Goal: Information Seeking & Learning: Learn about a topic

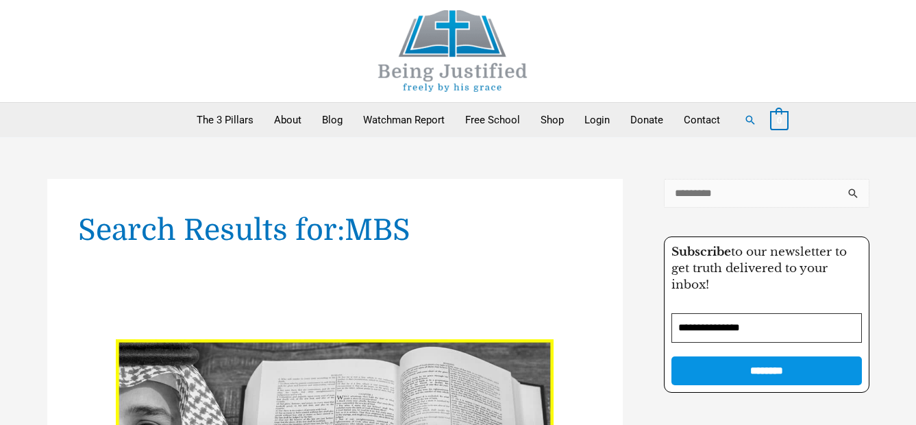
drag, startPoint x: 0, startPoint y: 0, endPoint x: 732, endPoint y: 195, distance: 757.1
click at [732, 195] on input "Search for:" at bounding box center [767, 193] width 206 height 29
click at [708, 196] on input "Search for:" at bounding box center [767, 193] width 206 height 29
type input "*****"
click at [839, 179] on input "******" at bounding box center [854, 197] width 31 height 37
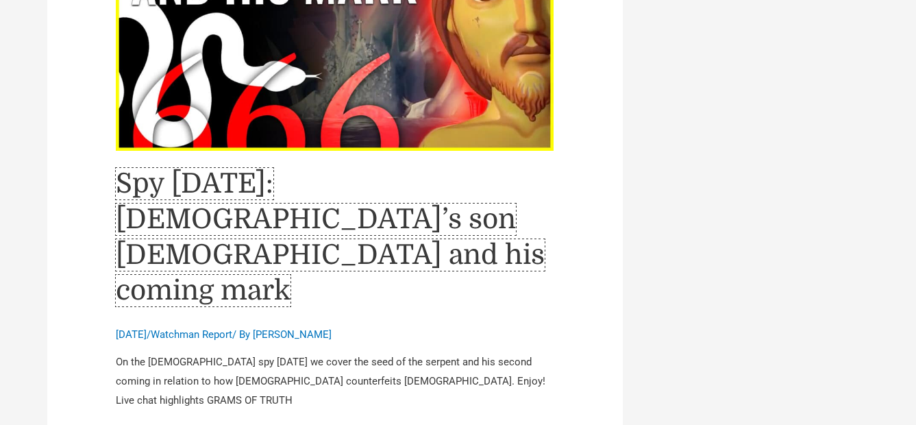
scroll to position [6508, 0]
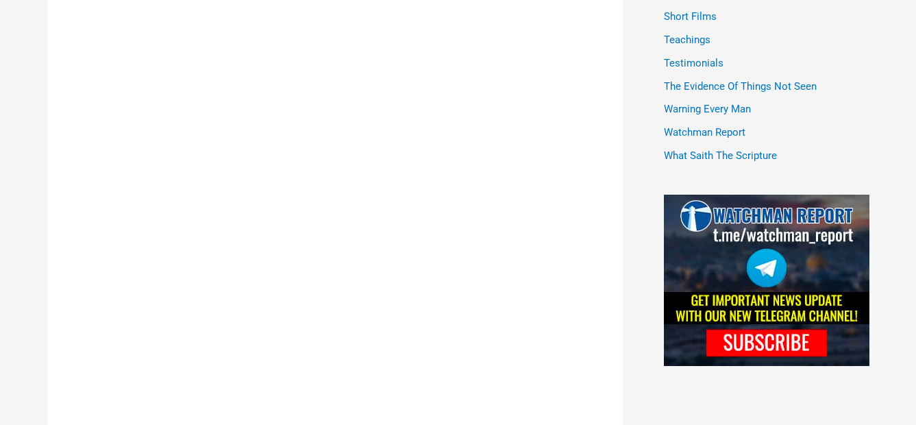
scroll to position [685, 0]
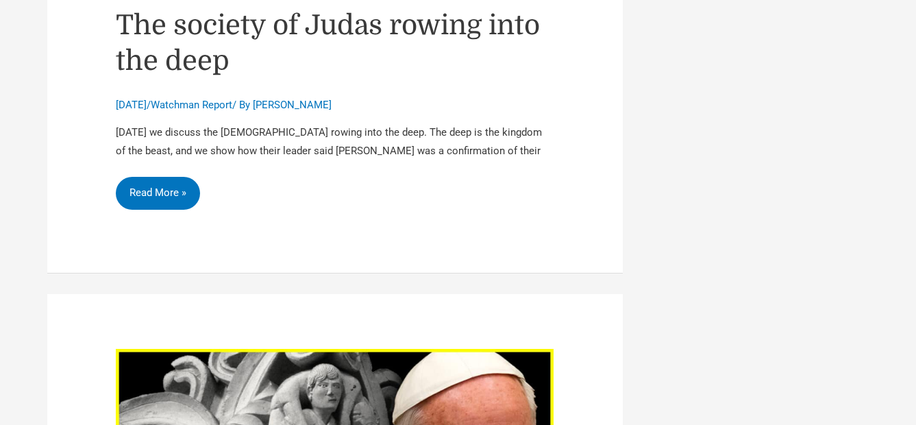
scroll to position [6234, 0]
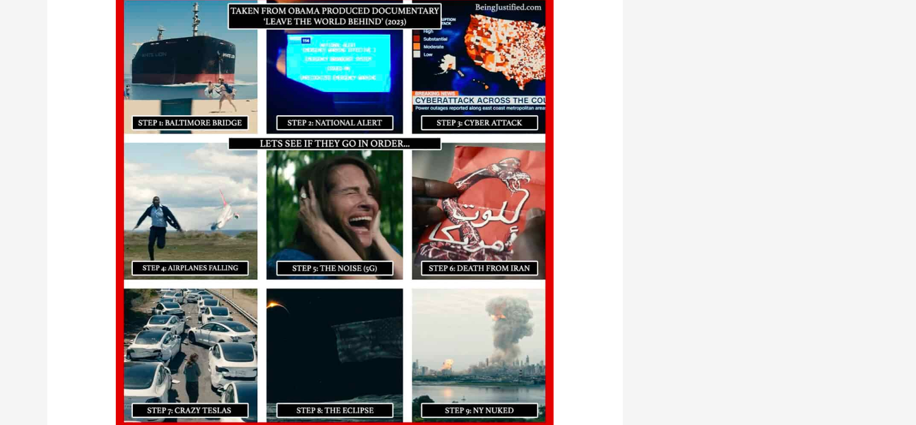
scroll to position [2261, 0]
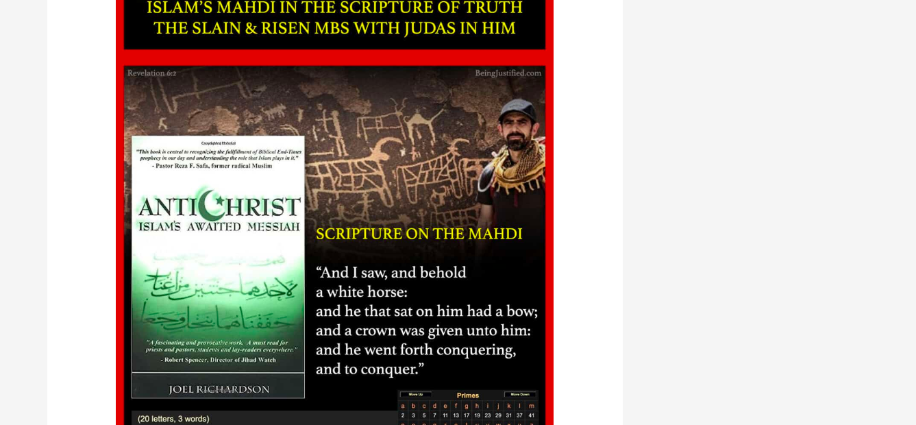
scroll to position [1576, 0]
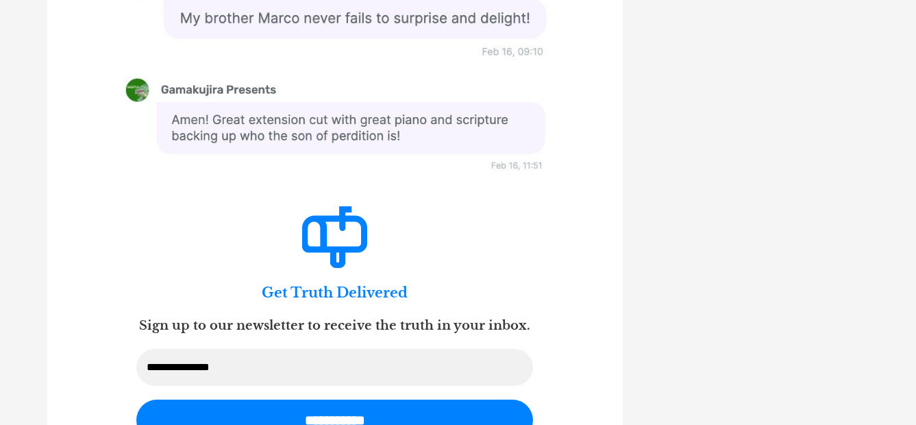
scroll to position [2124, 0]
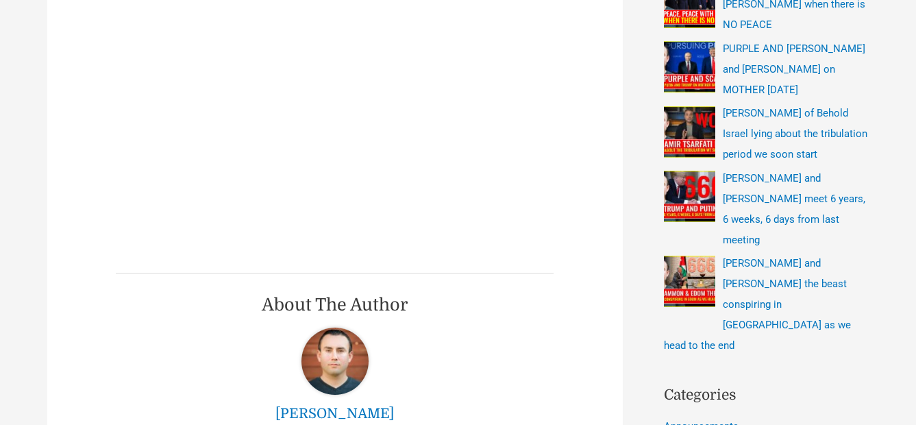
scroll to position [343, 0]
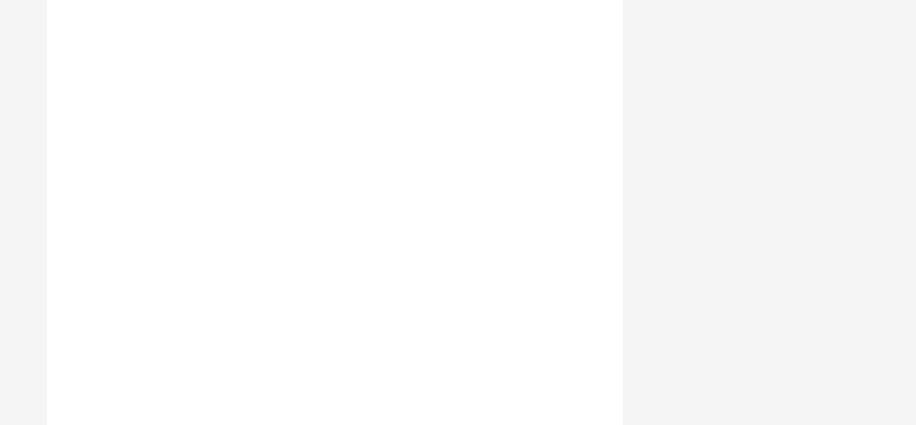
scroll to position [3494, 0]
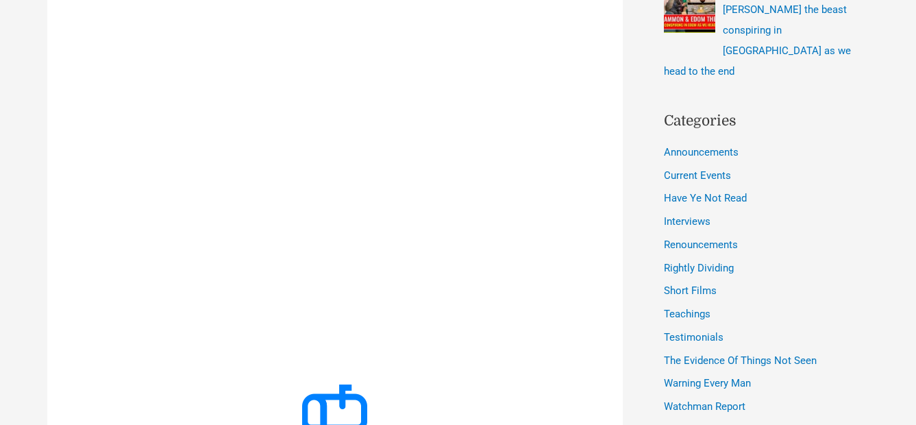
scroll to position [480, 0]
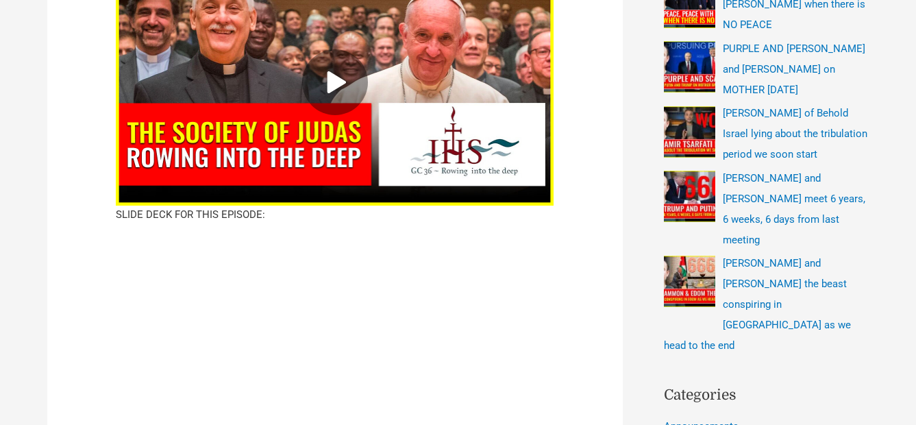
click at [337, 73] on icon at bounding box center [336, 82] width 16 height 19
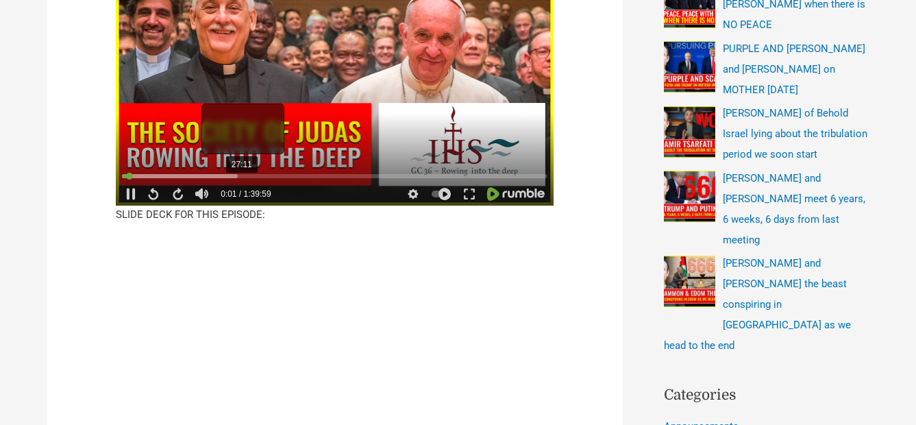
click at [239, 171] on div "27:11" at bounding box center [335, 177] width 426 height 12
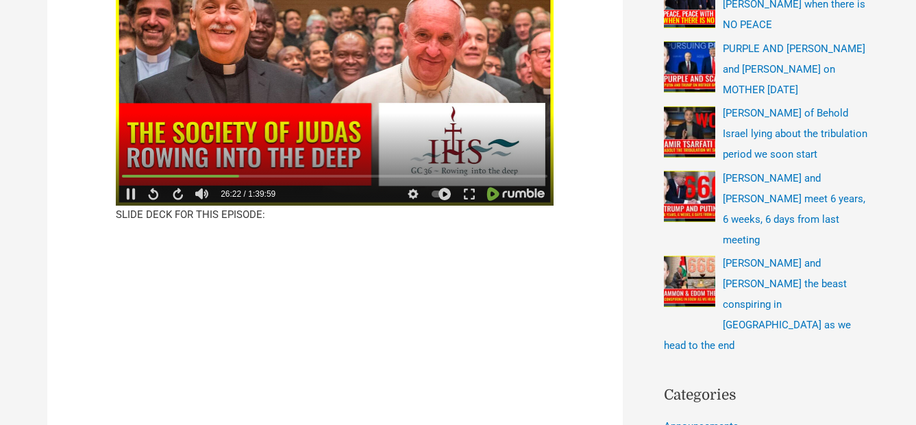
scroll to position [343, 0]
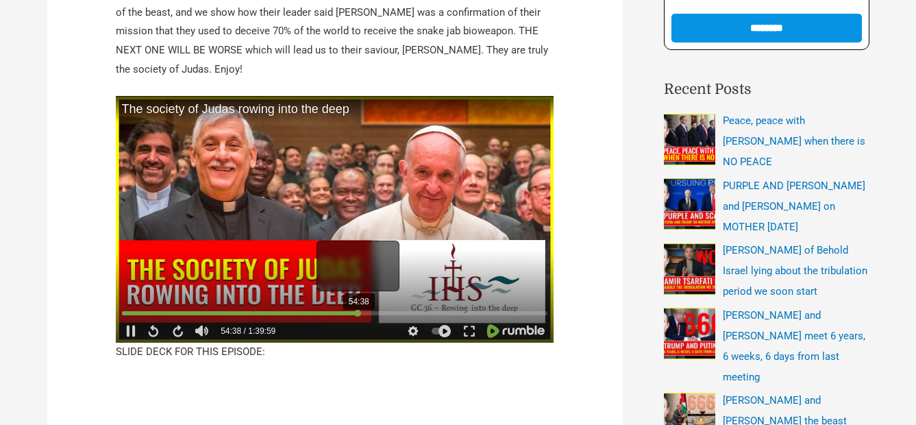
click at [358, 311] on div at bounding box center [335, 313] width 426 height 4
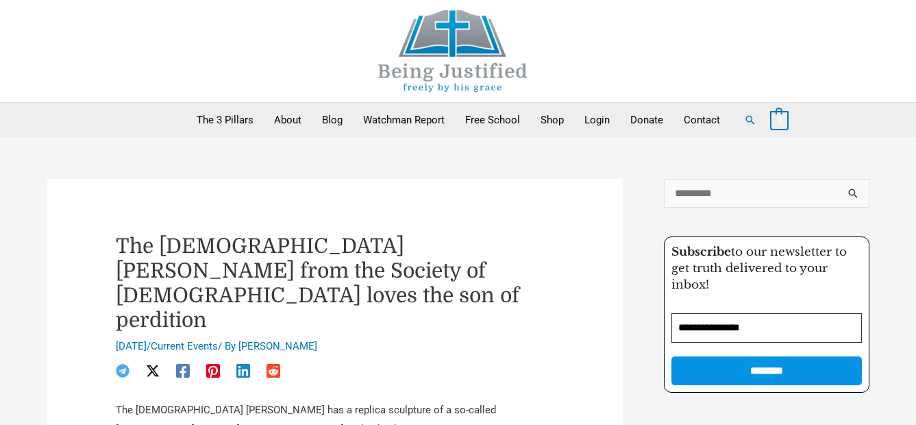
scroll to position [274, 0]
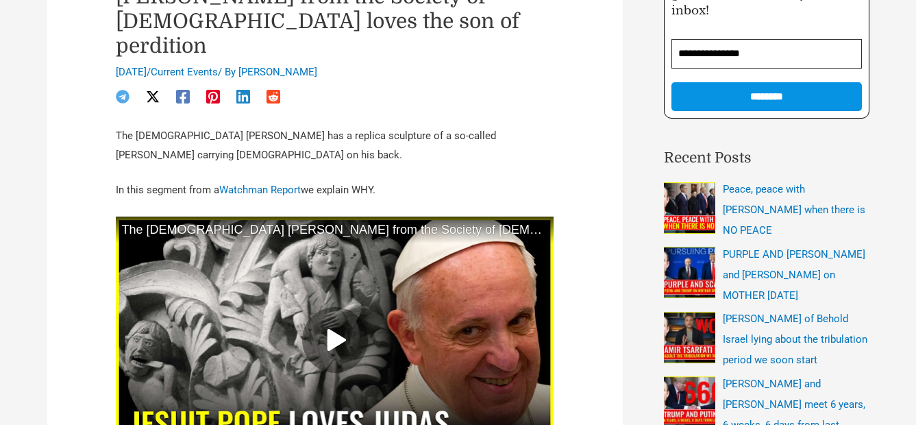
click at [303, 257] on div at bounding box center [335, 339] width 438 height 247
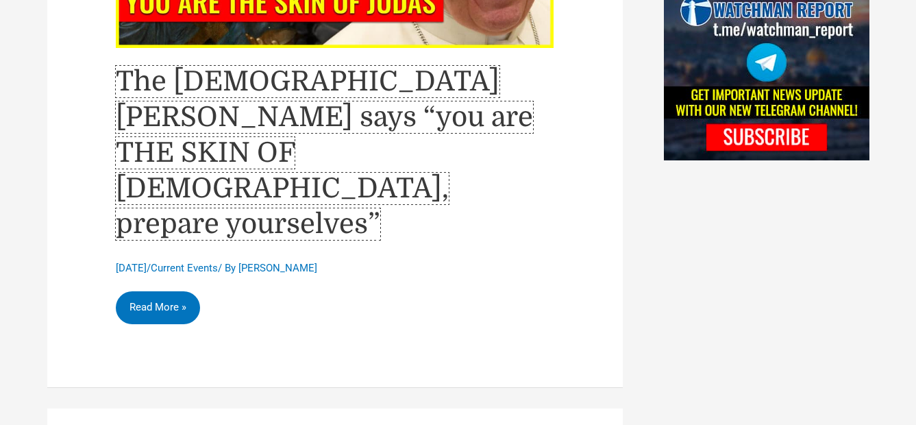
scroll to position [891, 0]
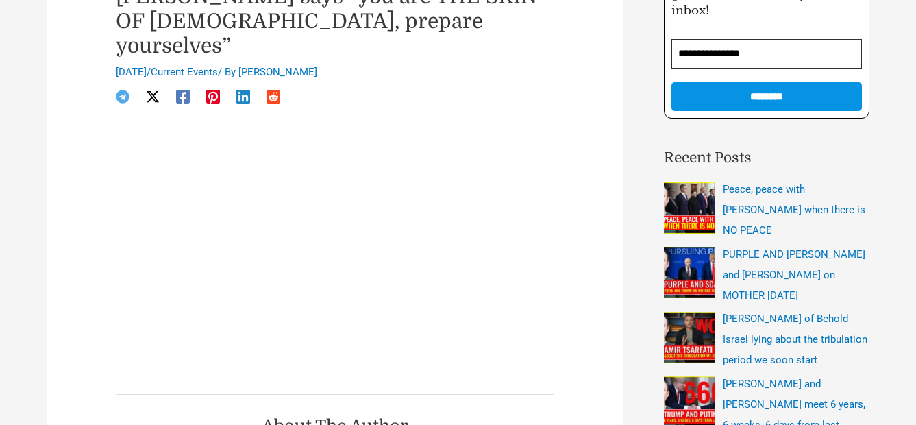
scroll to position [137, 0]
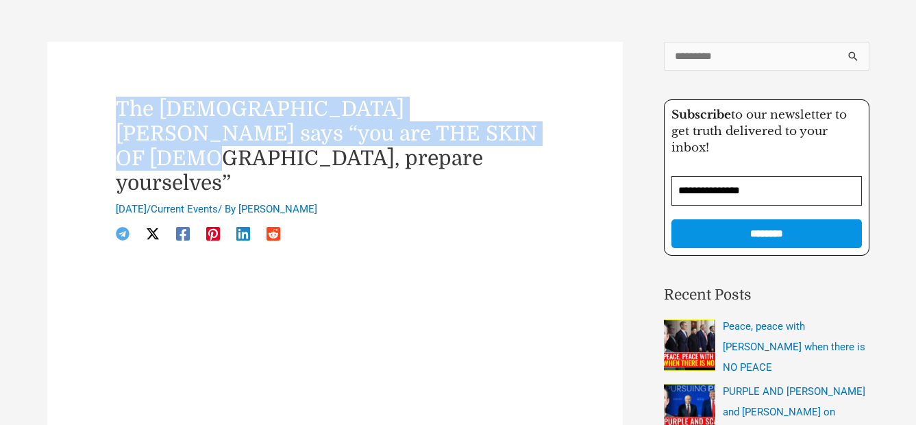
drag, startPoint x: 410, startPoint y: 128, endPoint x: 119, endPoint y: 110, distance: 291.8
click at [119, 110] on h1 "The [DEMOGRAPHIC_DATA] [PERSON_NAME] says “you are THE SKIN OF [DEMOGRAPHIC_DAT…" at bounding box center [335, 146] width 438 height 99
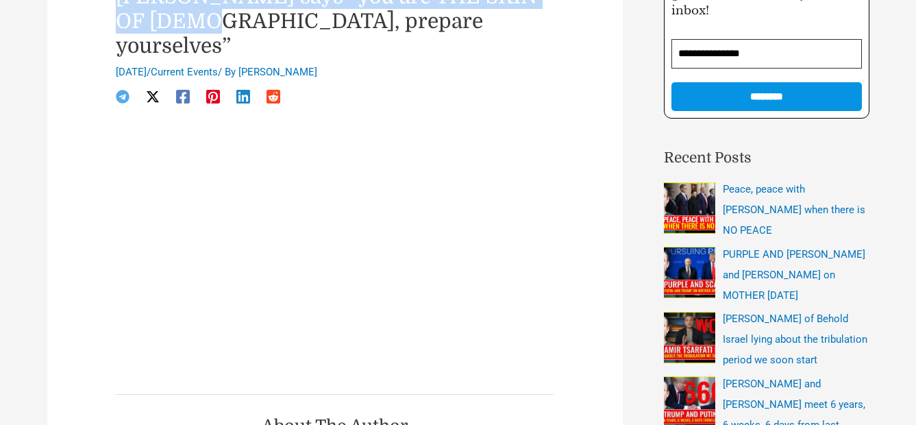
scroll to position [548, 0]
